Goal: Transaction & Acquisition: Purchase product/service

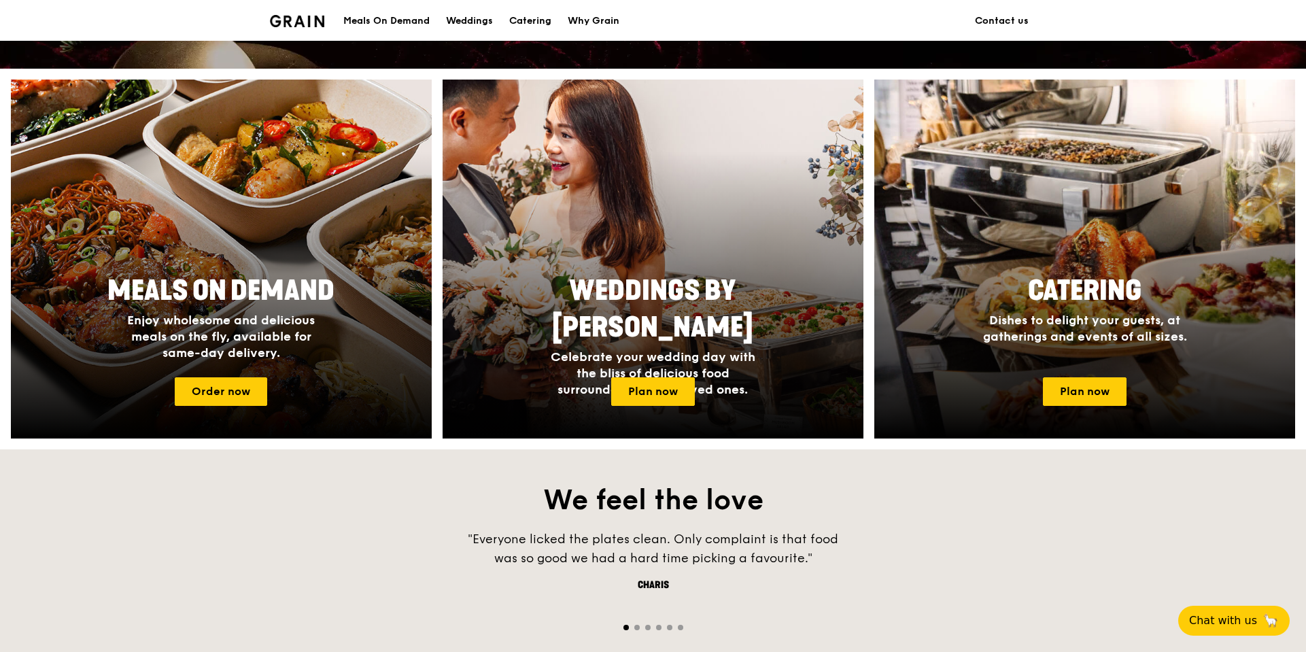
scroll to position [476, 0]
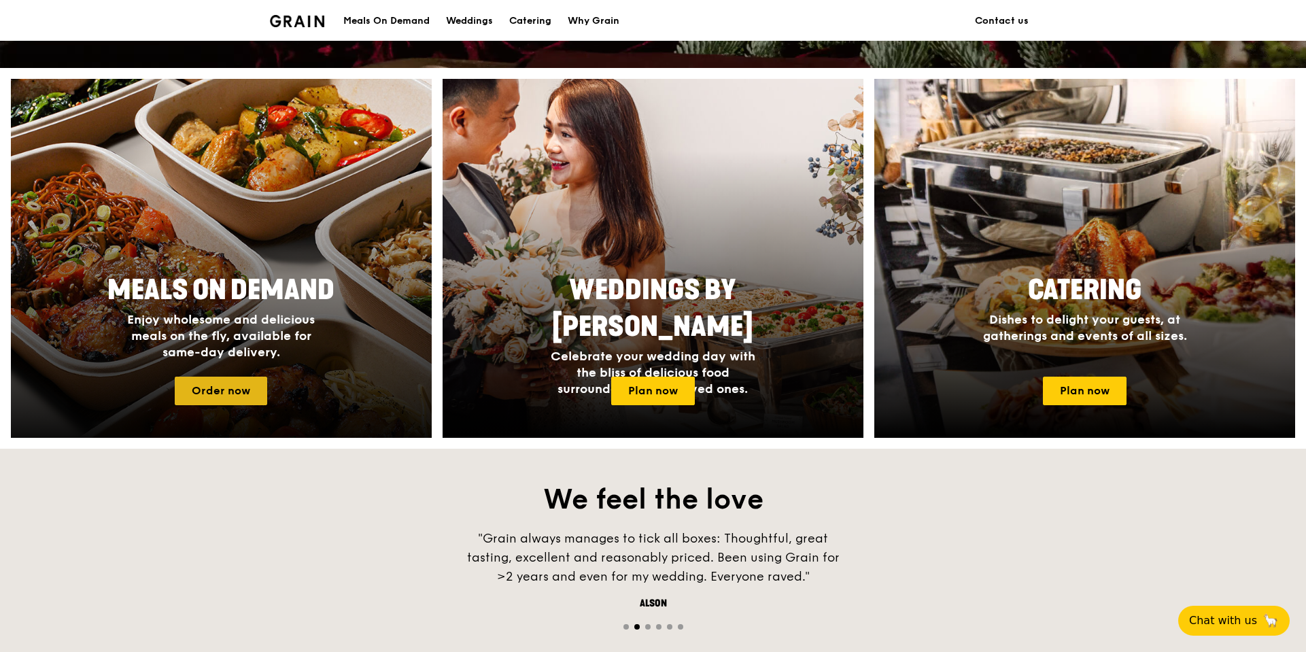
click at [211, 383] on link "Order now" at bounding box center [221, 391] width 92 height 29
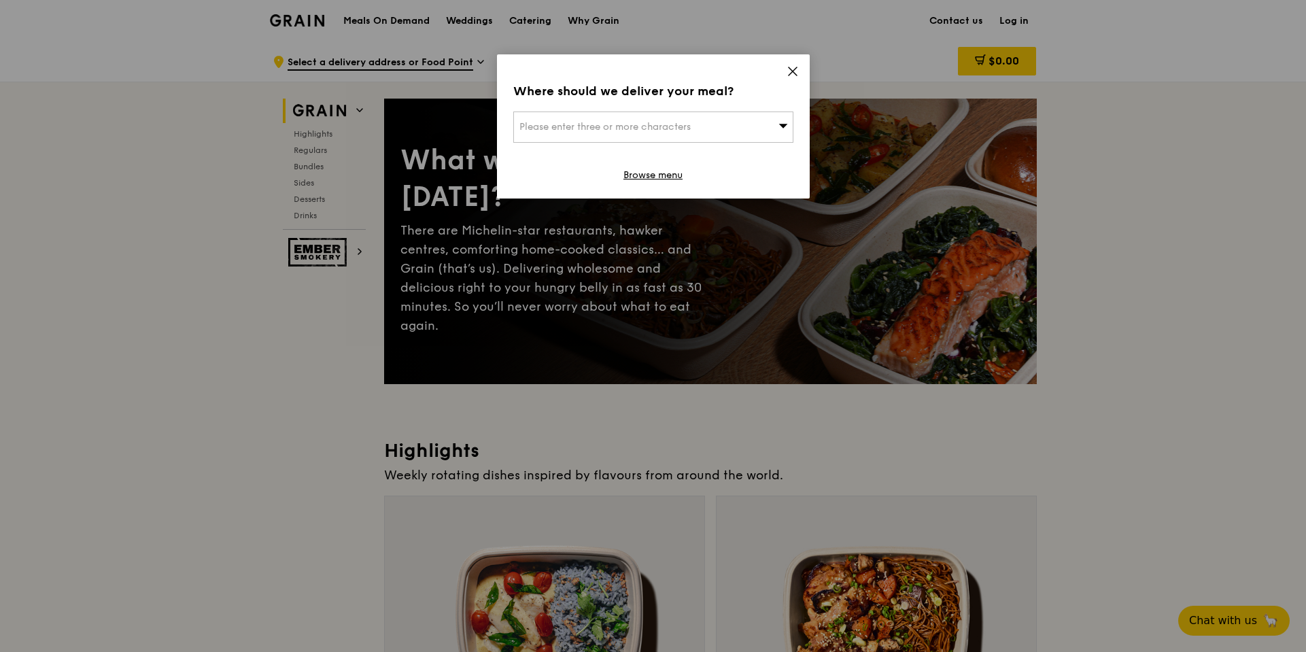
click at [793, 69] on icon at bounding box center [792, 71] width 12 height 12
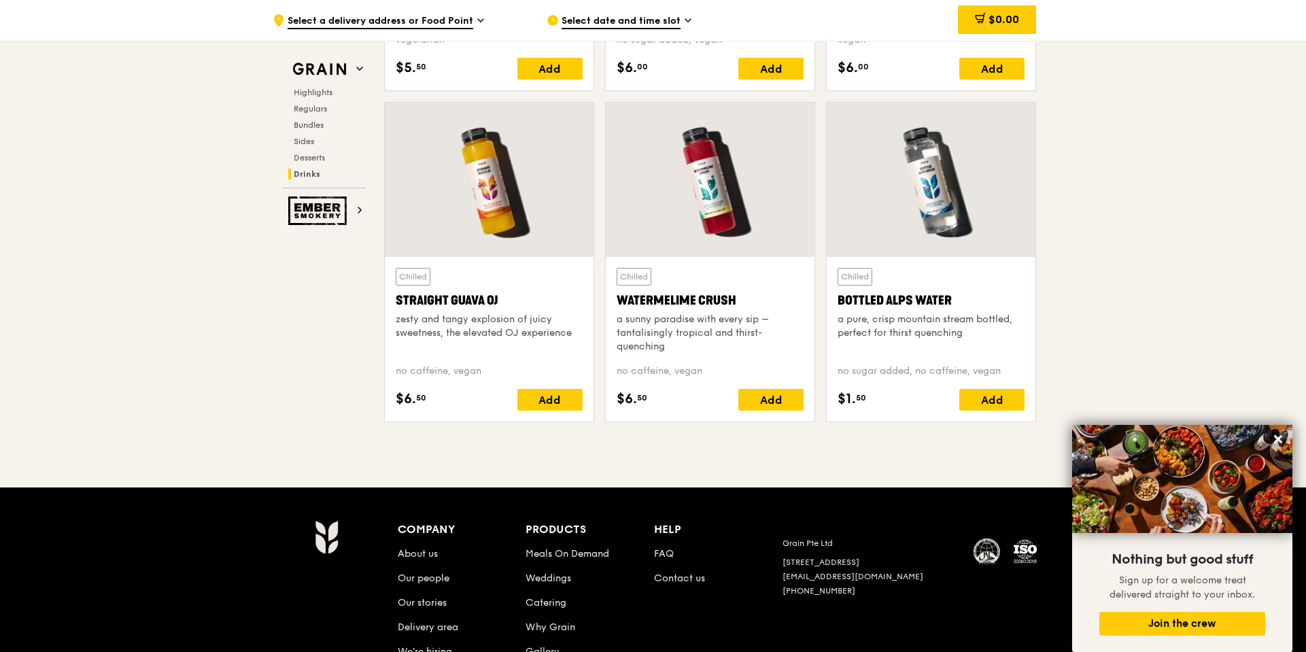
scroll to position [5475, 0]
